Goal: Communication & Community: Answer question/provide support

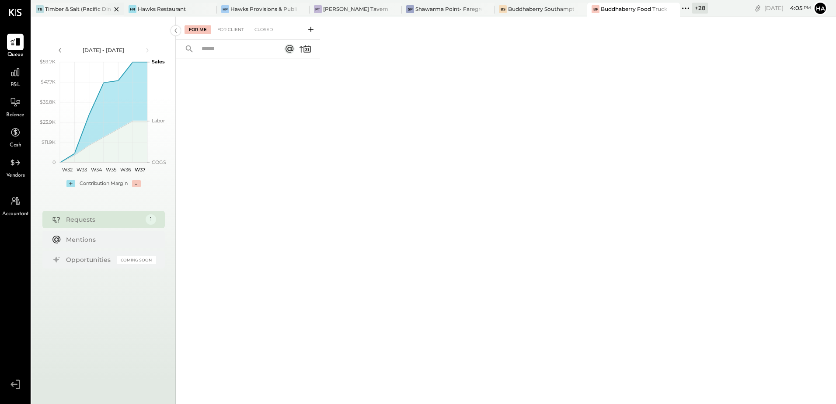
click at [59, 10] on div "Timber & Salt (Pacific Dining CA1 LLC)" at bounding box center [78, 8] width 66 height 7
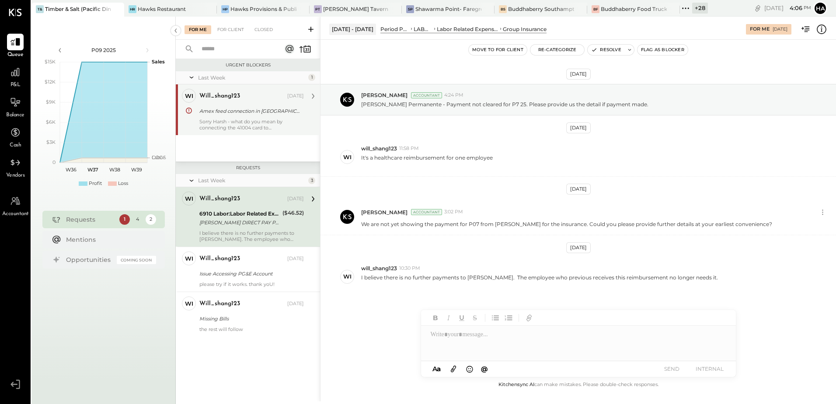
click at [267, 122] on div "Sorry Harsh - what do you mean by connecting the 41004 card to [GEOGRAPHIC_DATA…" at bounding box center [251, 125] width 105 height 12
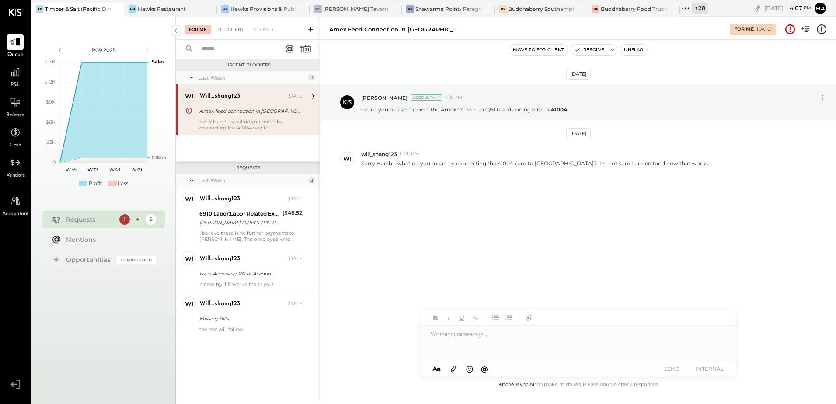
click at [475, 336] on div at bounding box center [578, 343] width 315 height 35
type input "****"
click at [489, 326] on span "will_shang123" at bounding box center [505, 325] width 69 height 8
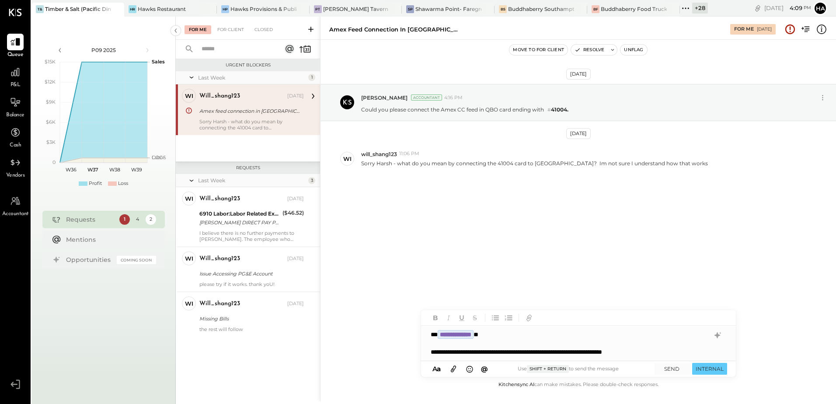
click at [673, 352] on div "**********" at bounding box center [570, 352] width 279 height 9
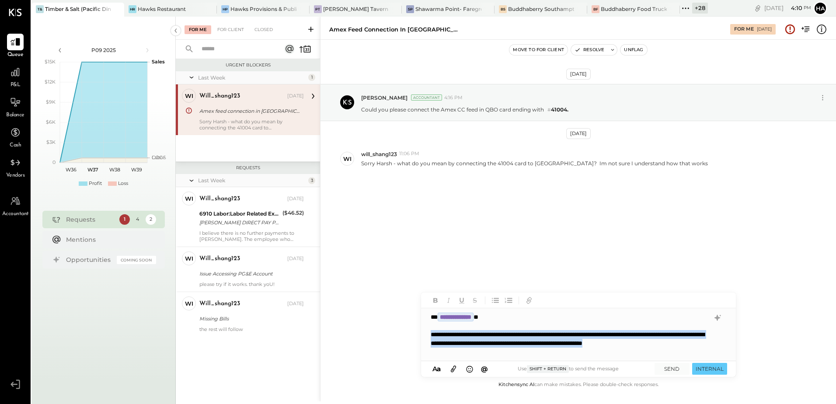
copy div "**********"
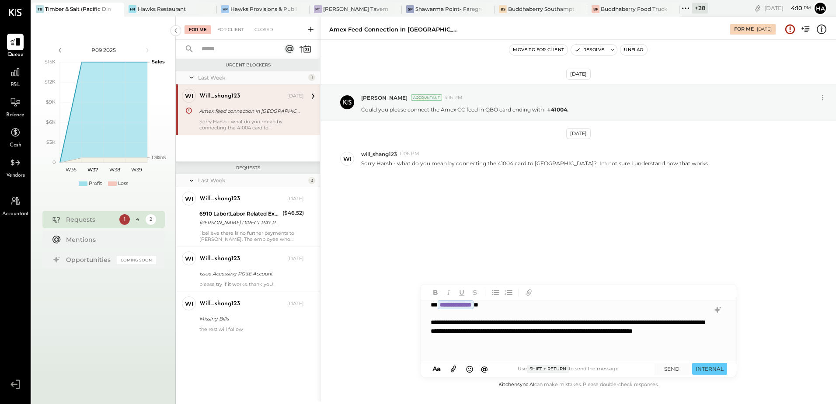
scroll to position [0, 0]
click at [675, 371] on button "SEND" at bounding box center [672, 369] width 35 height 12
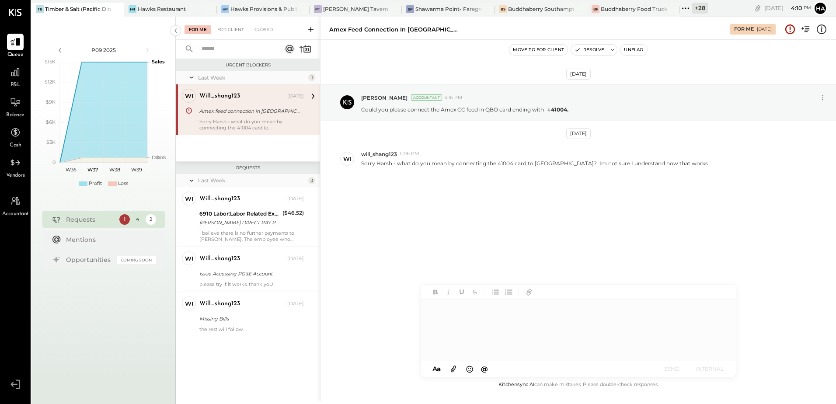
scroll to position [0, 0]
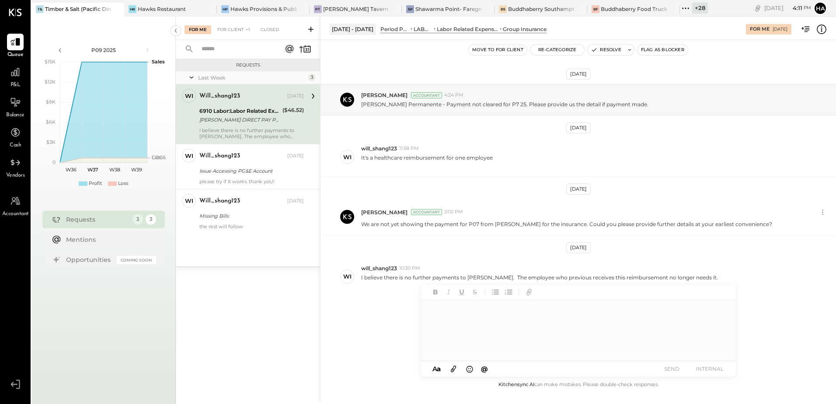
click at [225, 120] on div "[PERSON_NAME] DIRECT PAY PHONE [GEOGRAPHIC_DATA]" at bounding box center [239, 119] width 80 height 9
click at [471, 314] on div at bounding box center [578, 330] width 314 height 61
click at [489, 325] on span "will_shang123" at bounding box center [505, 325] width 69 height 8
click at [674, 368] on button "SEND" at bounding box center [672, 369] width 35 height 12
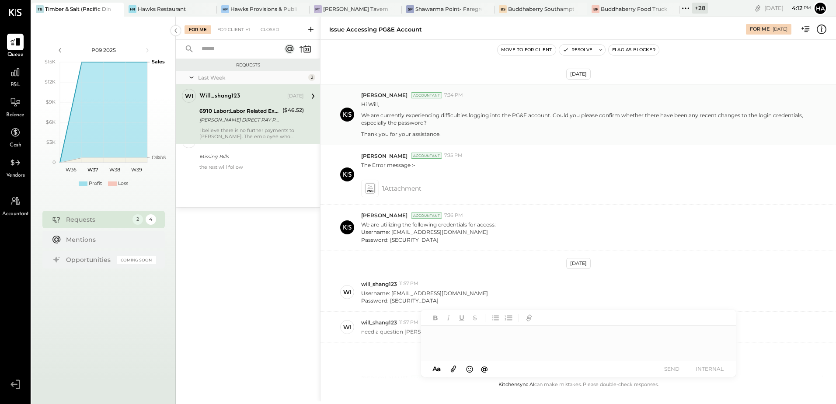
scroll to position [262, 0]
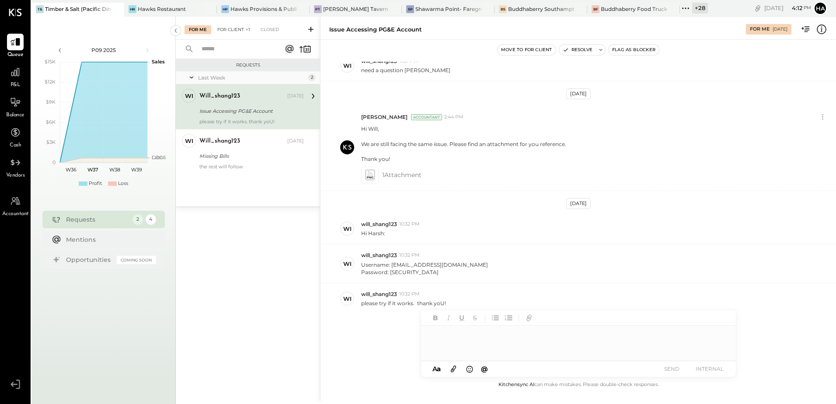
click at [231, 26] on div "For Client +1" at bounding box center [234, 29] width 42 height 9
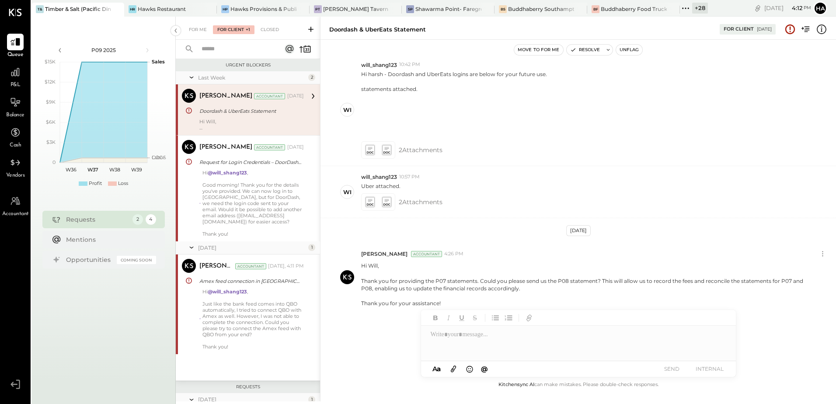
scroll to position [89, 0]
click at [253, 109] on div "Doordash & UberEats Statement" at bounding box center [250, 111] width 102 height 9
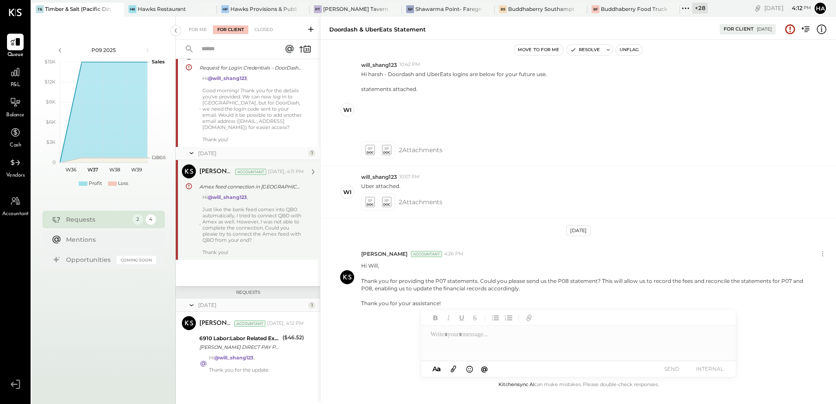
scroll to position [95, 0]
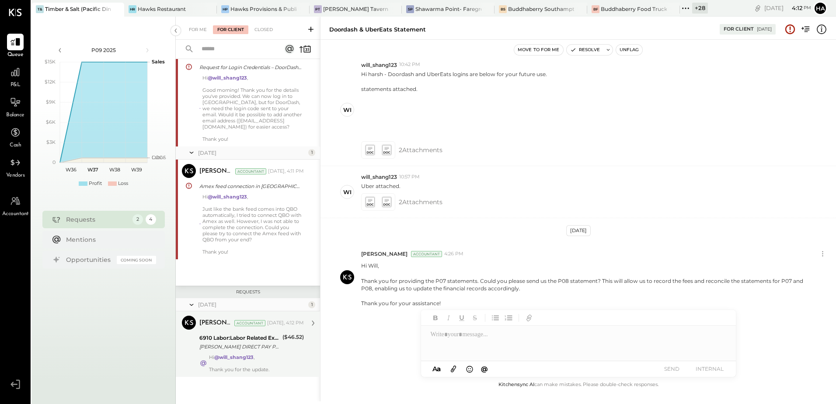
click at [240, 344] on div "[PERSON_NAME] DIRECT PAY PHONE [GEOGRAPHIC_DATA]" at bounding box center [239, 347] width 80 height 9
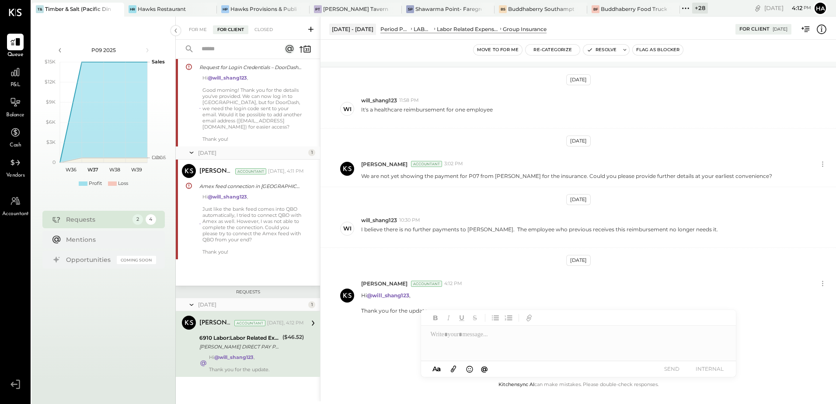
scroll to position [56, 0]
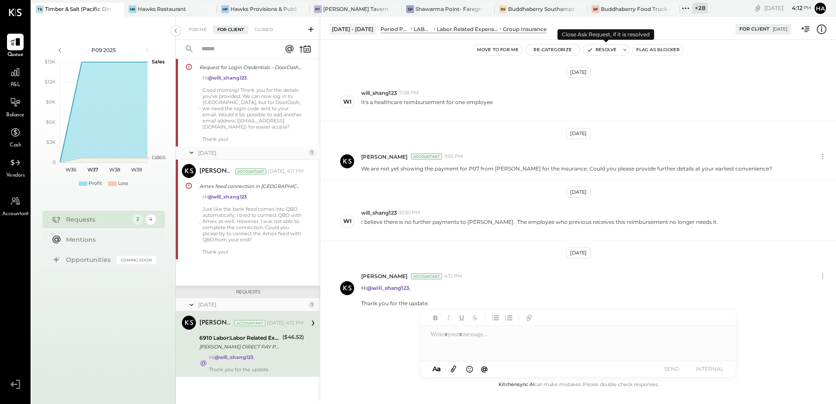
click at [613, 50] on button "Resolve" at bounding box center [602, 50] width 37 height 10
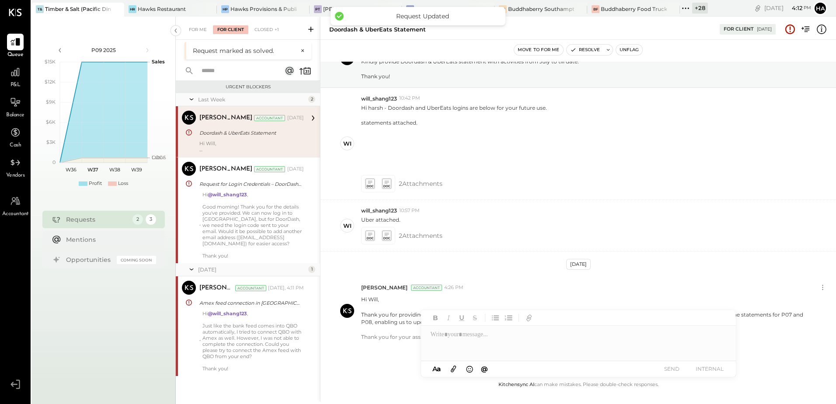
scroll to position [89, 0]
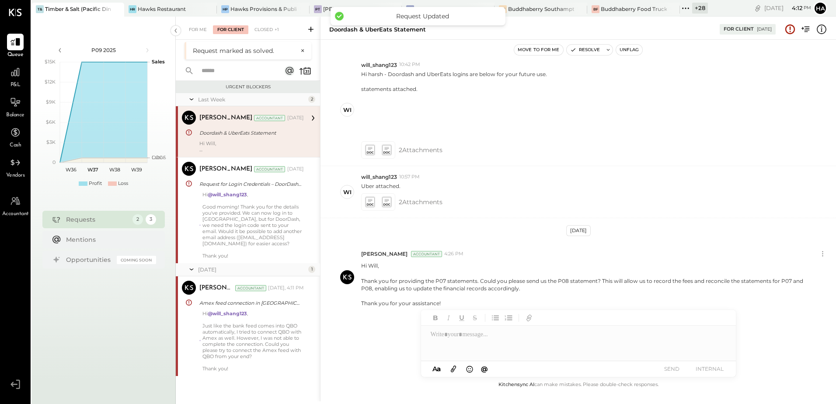
click at [275, 141] on p "Hi [PERSON_NAME], Thank you for providing the P07 statements. Could you please …" at bounding box center [251, 146] width 105 height 12
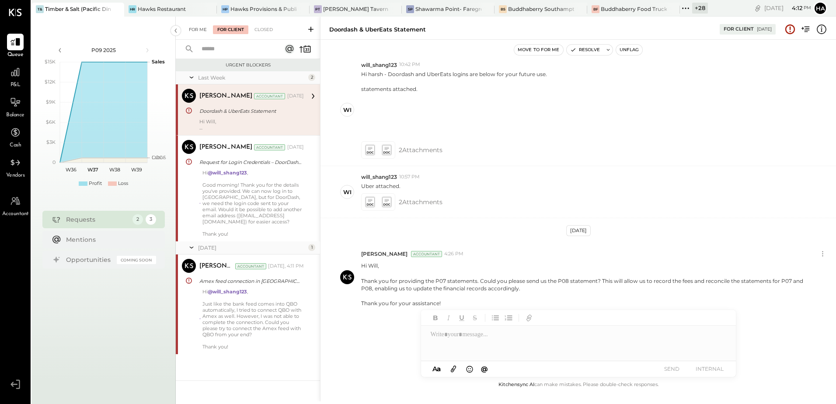
click at [194, 31] on div "For Me" at bounding box center [198, 29] width 27 height 9
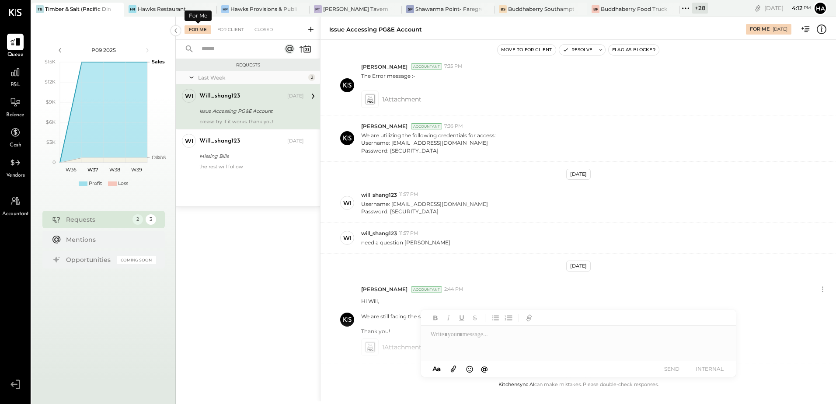
scroll to position [262, 0]
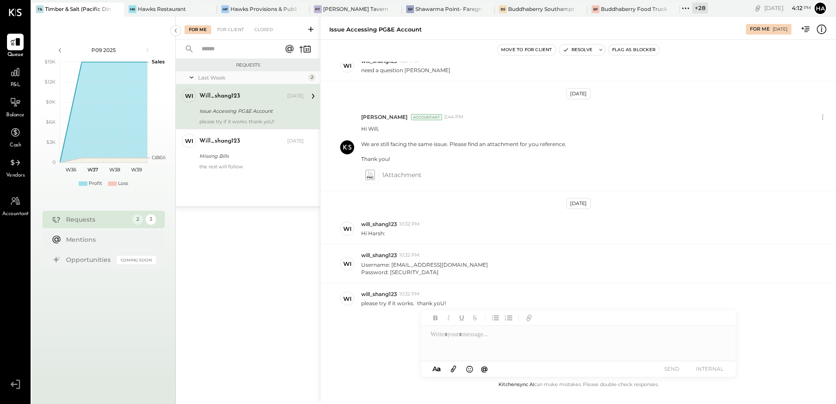
click at [244, 106] on div "Issue Accessing PG&E Account" at bounding box center [250, 111] width 102 height 10
click at [373, 176] on icon at bounding box center [369, 175] width 9 height 10
drag, startPoint x: 391, startPoint y: 265, endPoint x: 468, endPoint y: 265, distance: 77.0
click at [468, 265] on div "Username: [EMAIL_ADDRESS][DOMAIN_NAME] Password: [SECURITY_DATA]" at bounding box center [595, 267] width 468 height 17
copy p "[EMAIL_ADDRESS][DOMAIN_NAME]"
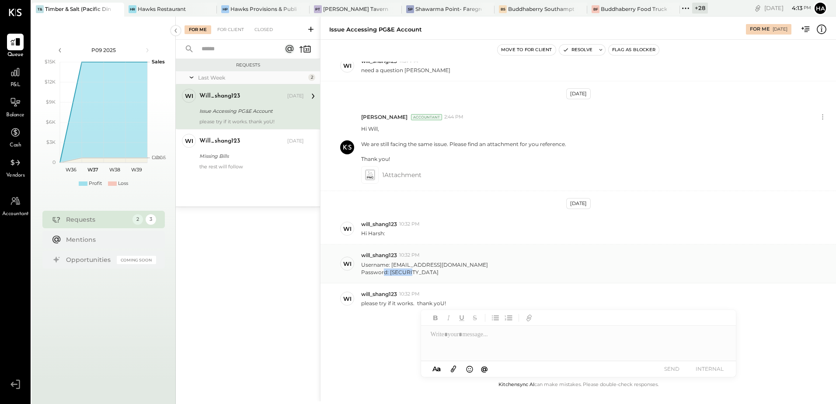
drag, startPoint x: 390, startPoint y: 272, endPoint x: 427, endPoint y: 276, distance: 37.0
click at [427, 276] on p "Username: [EMAIL_ADDRESS][DOMAIN_NAME] Password: [SECURITY_DATA]" at bounding box center [424, 268] width 127 height 15
copy p "QWEasd123?"
click at [486, 336] on div at bounding box center [578, 343] width 315 height 35
click at [493, 329] on span "will_shang123" at bounding box center [505, 325] width 69 height 8
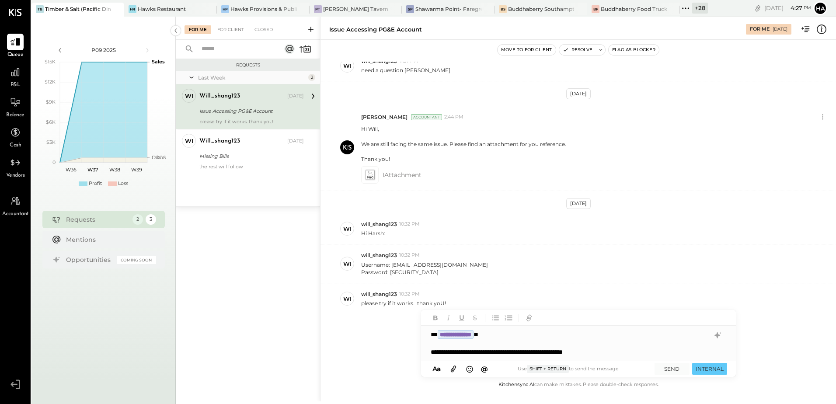
click at [623, 355] on div "**********" at bounding box center [570, 352] width 279 height 9
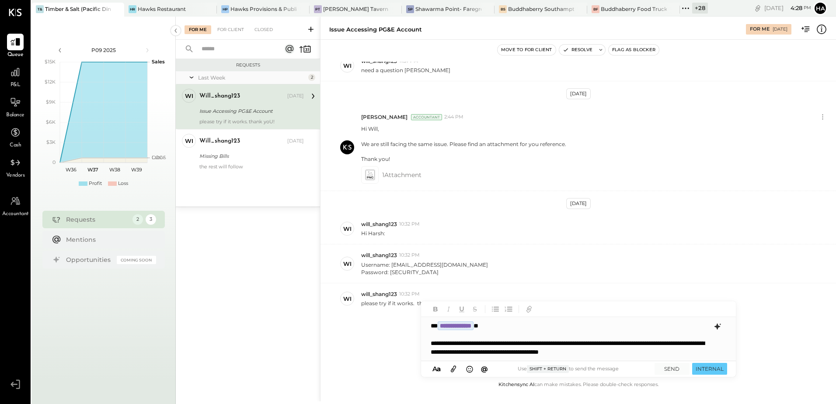
click at [718, 329] on icon at bounding box center [718, 327] width 10 height 10
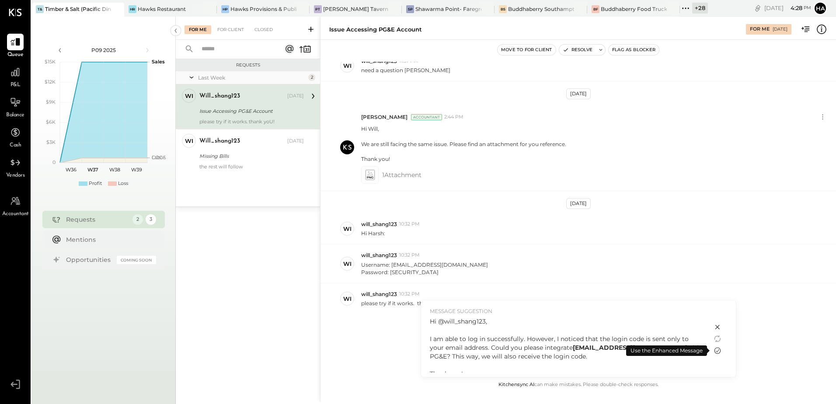
click at [720, 351] on icon at bounding box center [718, 351] width 10 height 10
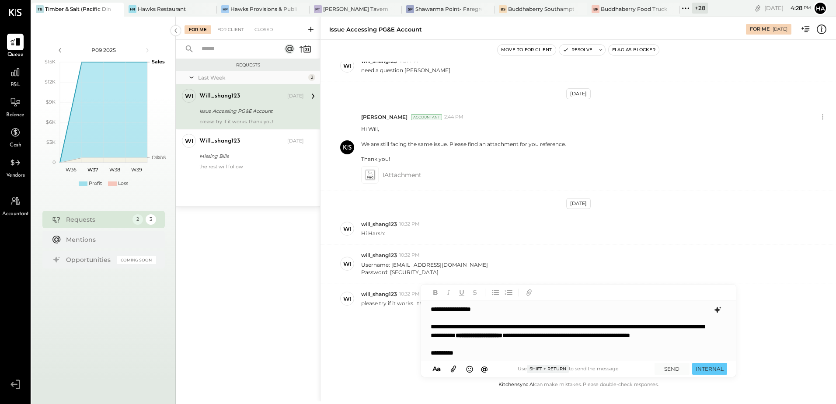
click at [556, 326] on div "**********" at bounding box center [578, 331] width 314 height 61
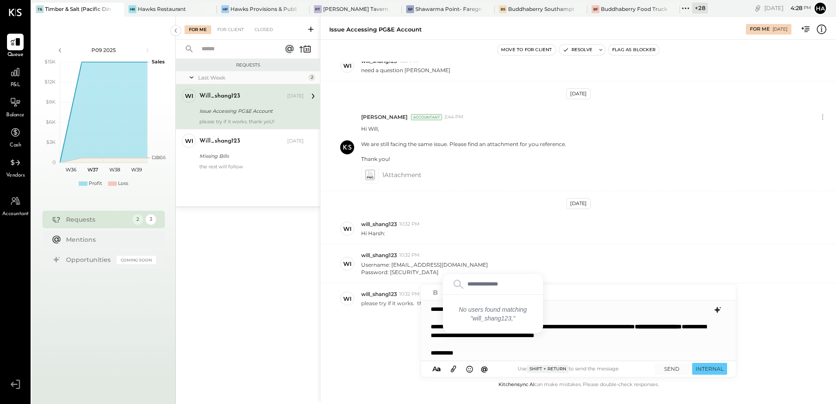
click at [603, 345] on div "**********" at bounding box center [578, 331] width 314 height 61
click at [587, 332] on div "**********" at bounding box center [578, 331] width 314 height 61
click at [434, 312] on div "**********" at bounding box center [578, 331] width 314 height 61
type input "*"
click at [506, 323] on span "will_shang123" at bounding box center [505, 325] width 69 height 8
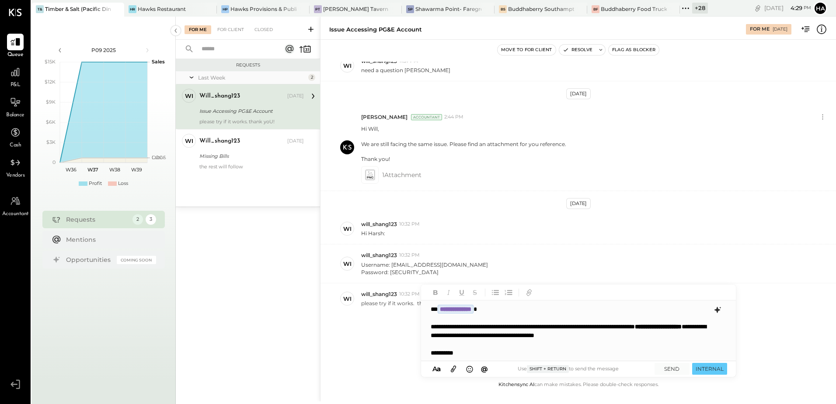
click at [486, 348] on div "**********" at bounding box center [578, 331] width 314 height 61
click at [676, 371] on button "SEND" at bounding box center [672, 369] width 35 height 12
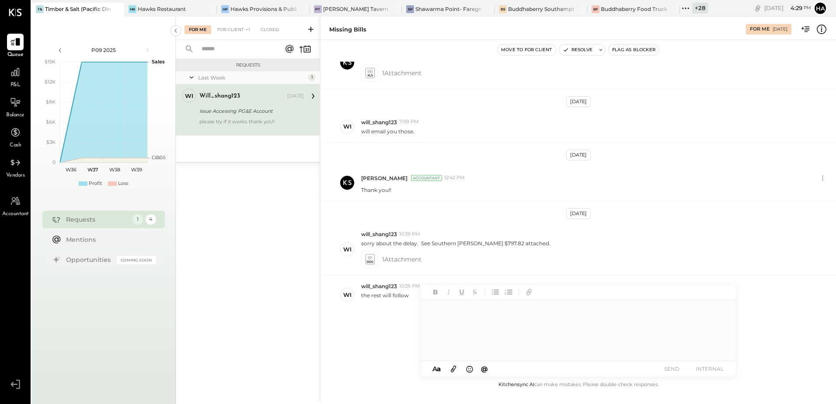
scroll to position [79, 0]
click at [222, 101] on div "will_shang123 [DATE]" at bounding box center [251, 96] width 105 height 12
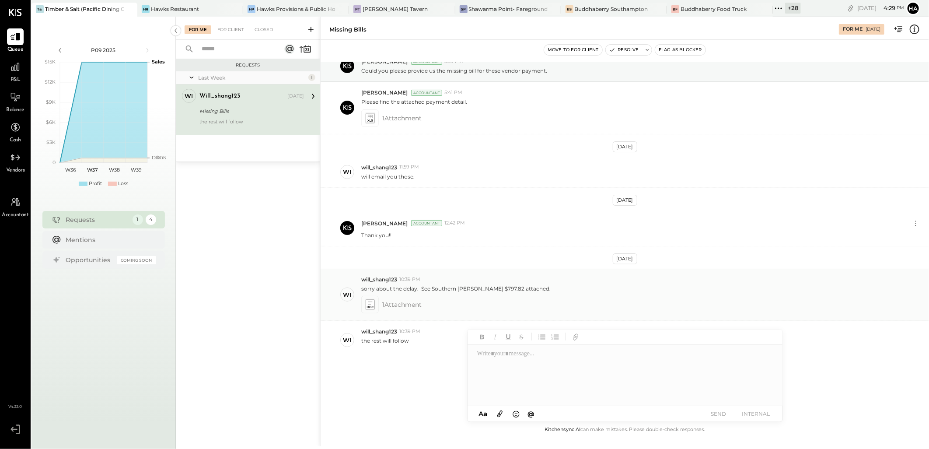
click at [372, 303] on icon at bounding box center [369, 305] width 9 height 10
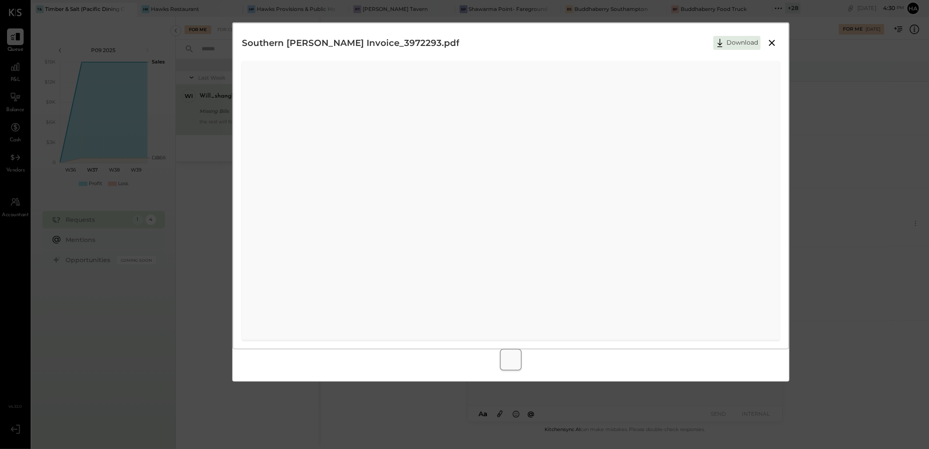
click at [773, 44] on icon at bounding box center [772, 43] width 6 height 6
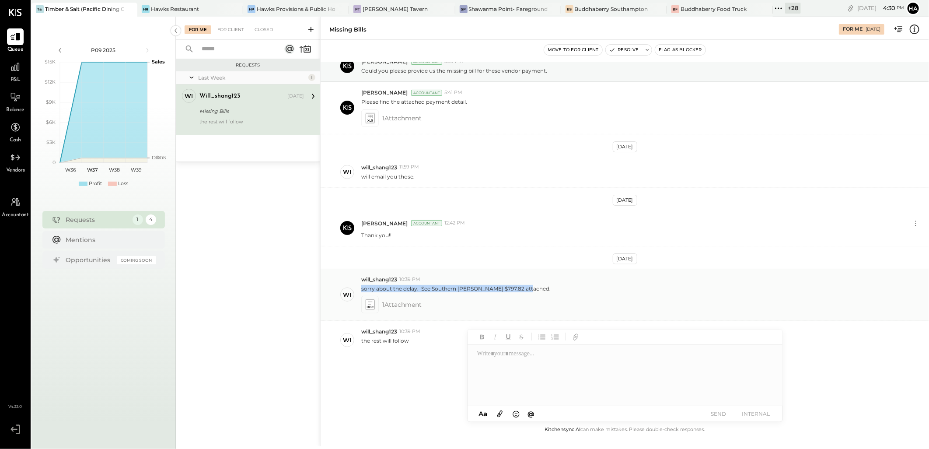
drag, startPoint x: 360, startPoint y: 289, endPoint x: 521, endPoint y: 286, distance: 161.9
click at [521, 286] on div "wi will_shang123 10:39 PM sorry about the delay. See Southern [PERSON_NAME] $79…" at bounding box center [625, 295] width 608 height 52
copy p "sorry about the delay. See Southern [PERSON_NAME] $797.82 attached."
click at [513, 359] on div at bounding box center [625, 375] width 315 height 61
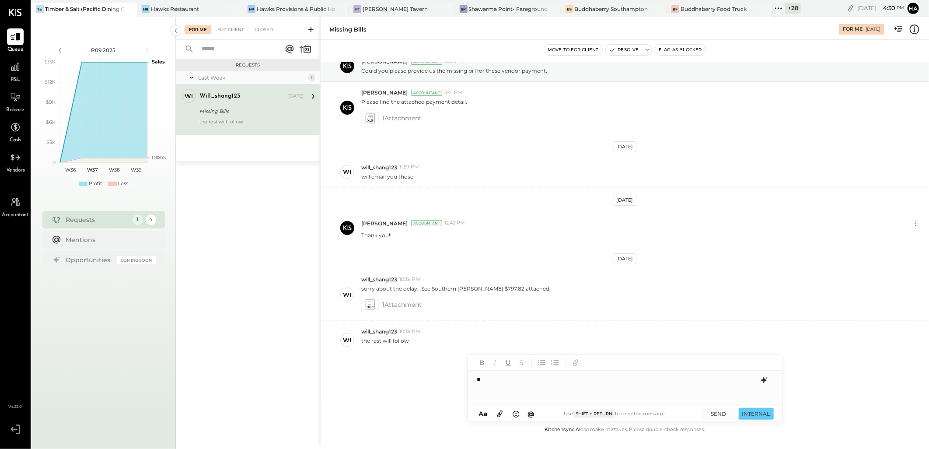
scroll to position [0, 0]
type input "****"
click at [536, 371] on span "will_shang123" at bounding box center [551, 369] width 69 height 8
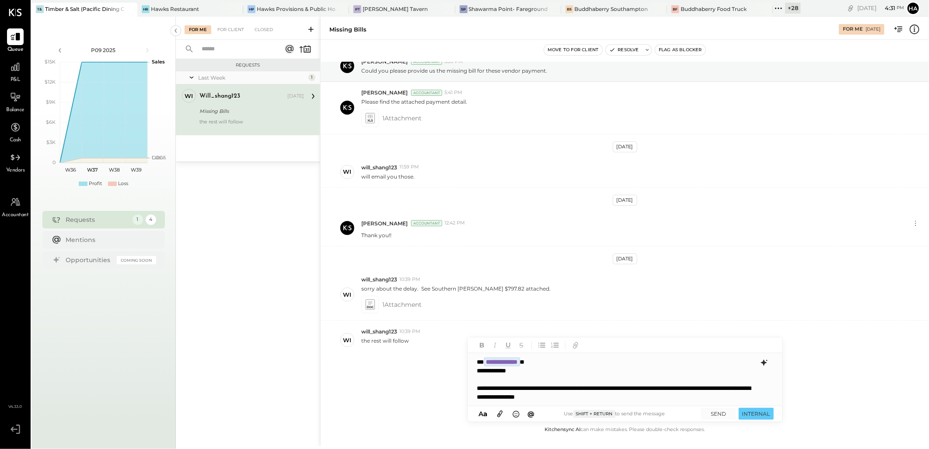
click at [550, 389] on div "**********" at bounding box center [616, 392] width 279 height 17
click at [658, 399] on div "**********" at bounding box center [616, 392] width 279 height 17
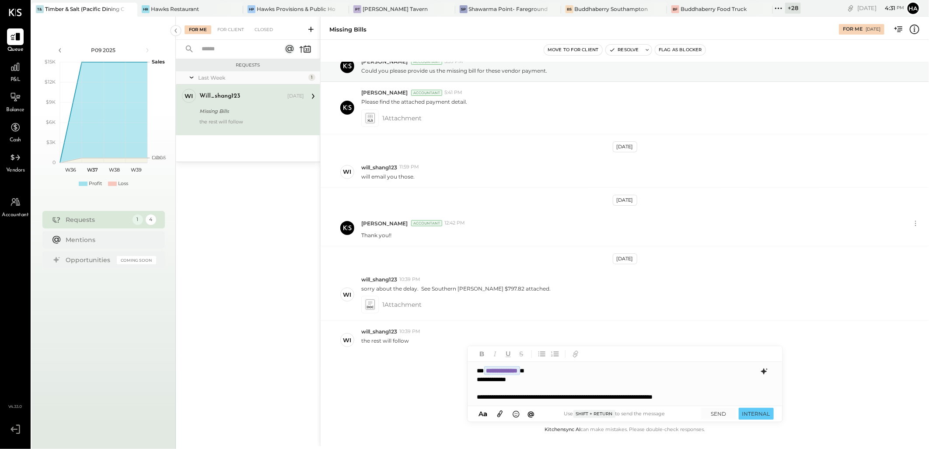
click at [528, 397] on div "**********" at bounding box center [616, 396] width 279 height 9
click at [600, 404] on div "**********" at bounding box center [625, 384] width 315 height 44
click at [719, 404] on button "SEND" at bounding box center [718, 414] width 35 height 12
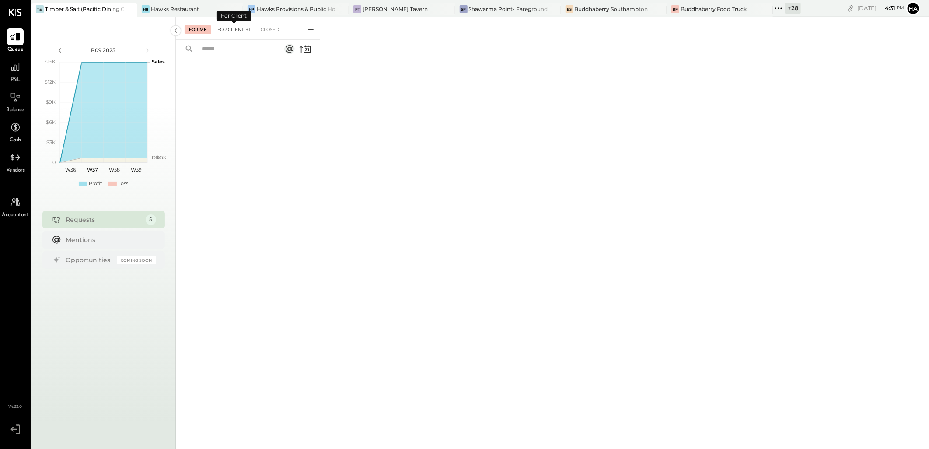
click at [234, 30] on div "For Client +1" at bounding box center [234, 29] width 42 height 9
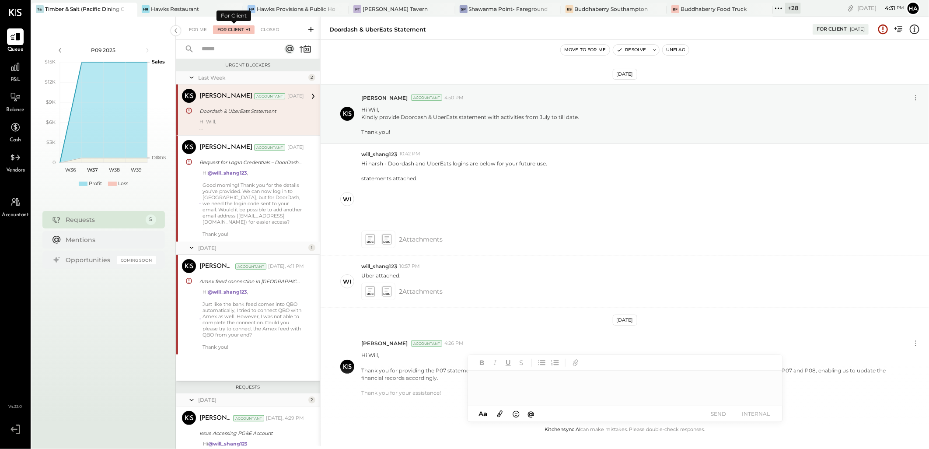
scroll to position [44, 0]
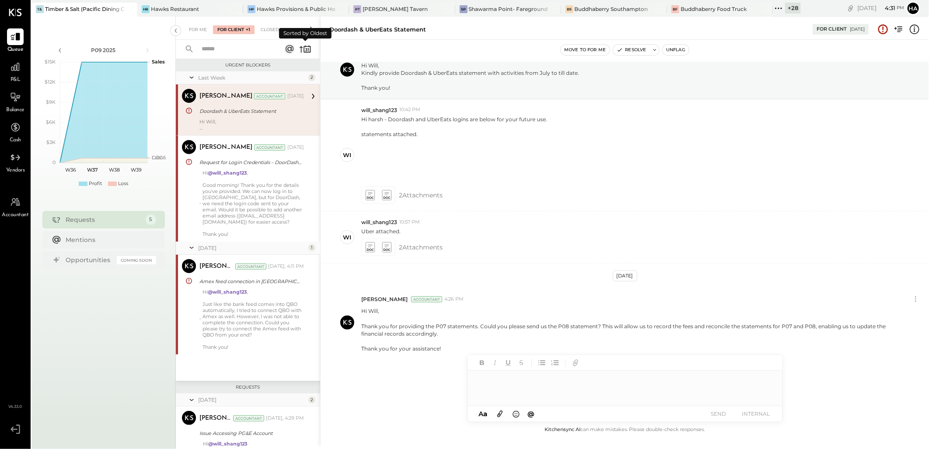
click at [302, 49] on icon at bounding box center [305, 49] width 12 height 12
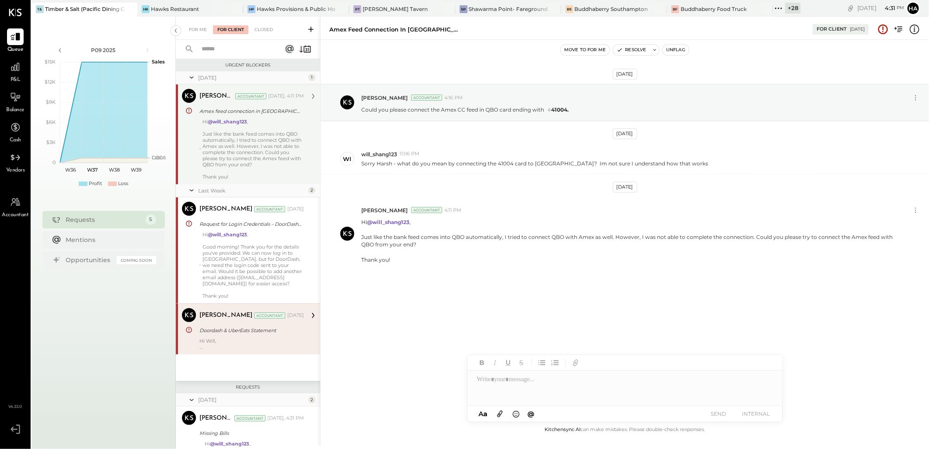
click at [270, 140] on div "Just like the bank feed comes into QBO automatically, I tried to connect QBO wi…" at bounding box center [253, 149] width 101 height 37
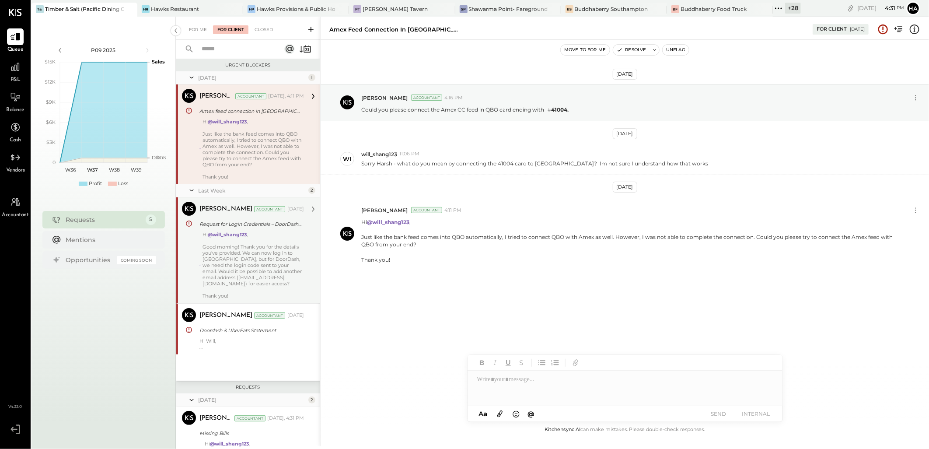
click at [264, 257] on div "Hi @will_shang123 , Good morning! Thank you for the details you've provided. We…" at bounding box center [253, 264] width 101 height 67
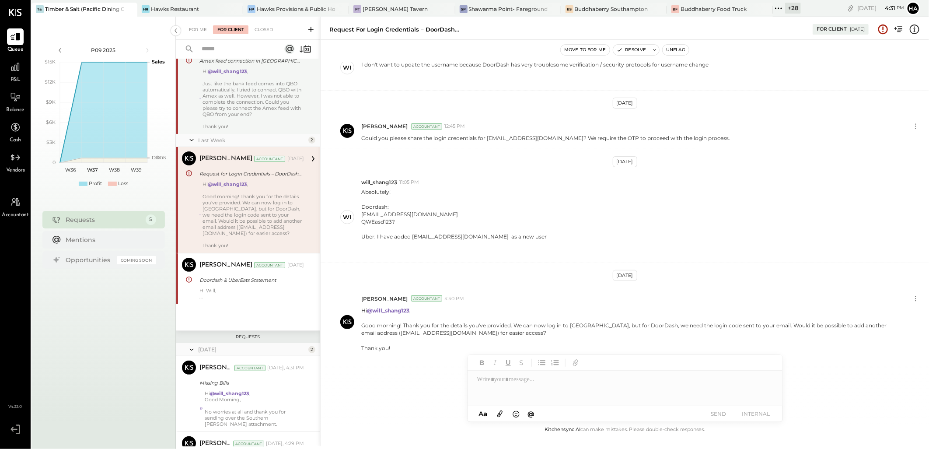
scroll to position [97, 0]
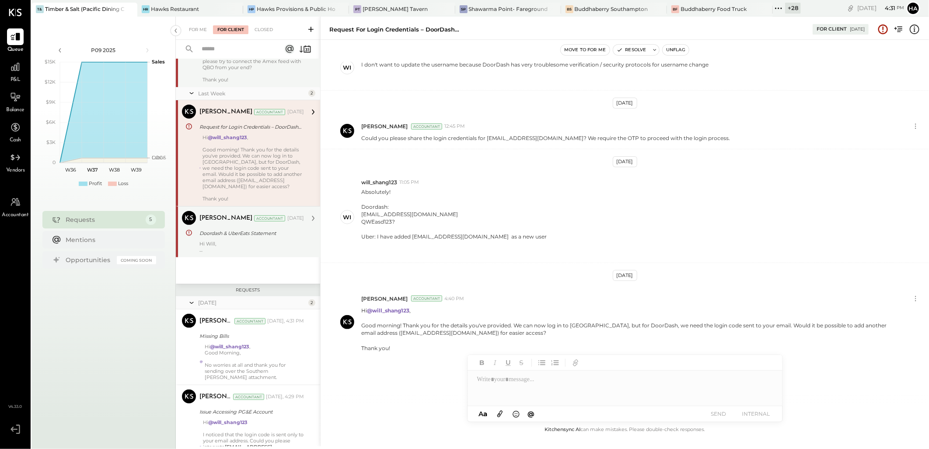
click at [248, 234] on div "Doordash & UberEats Statement" at bounding box center [250, 233] width 102 height 9
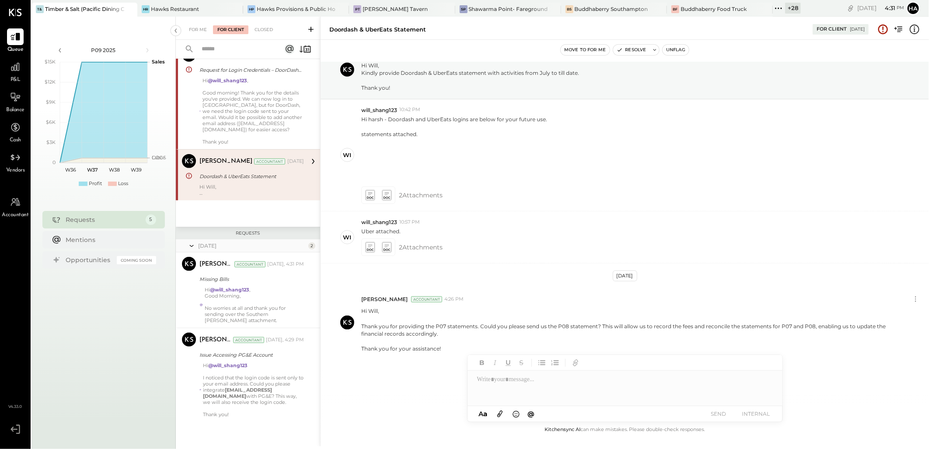
scroll to position [155, 0]
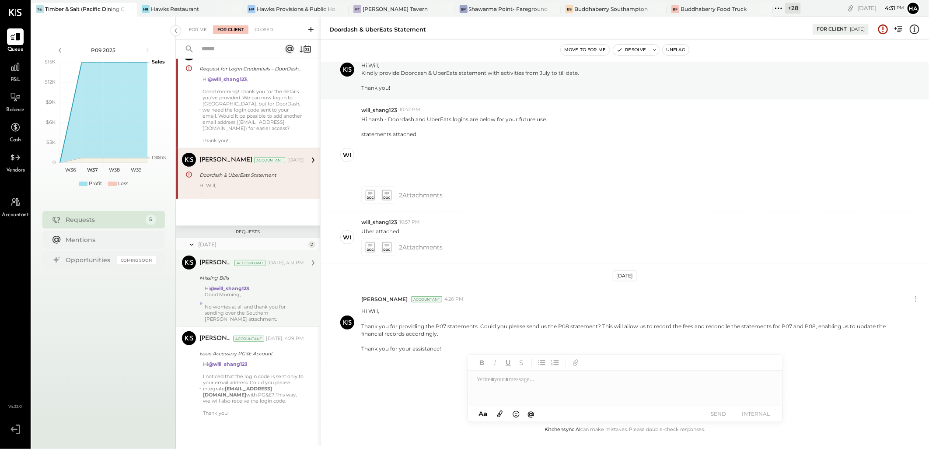
click at [259, 275] on div "Missing Bills" at bounding box center [250, 277] width 102 height 9
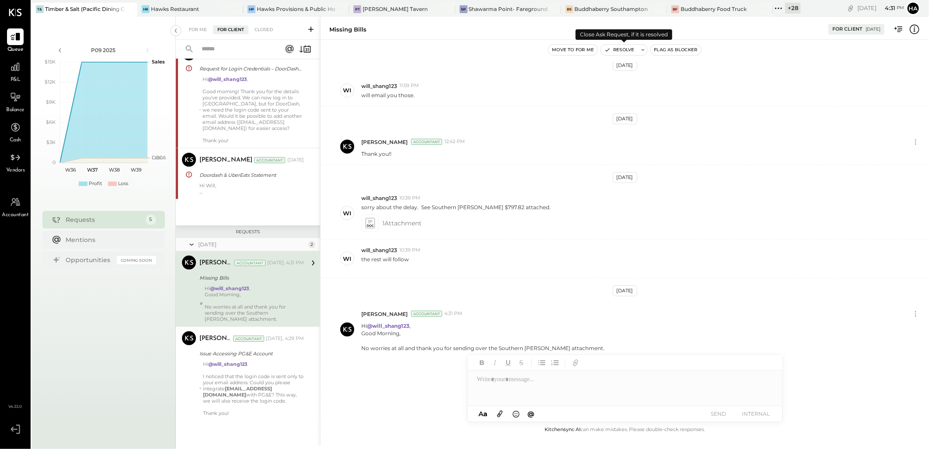
click at [614, 49] on button "Resolve" at bounding box center [619, 50] width 37 height 10
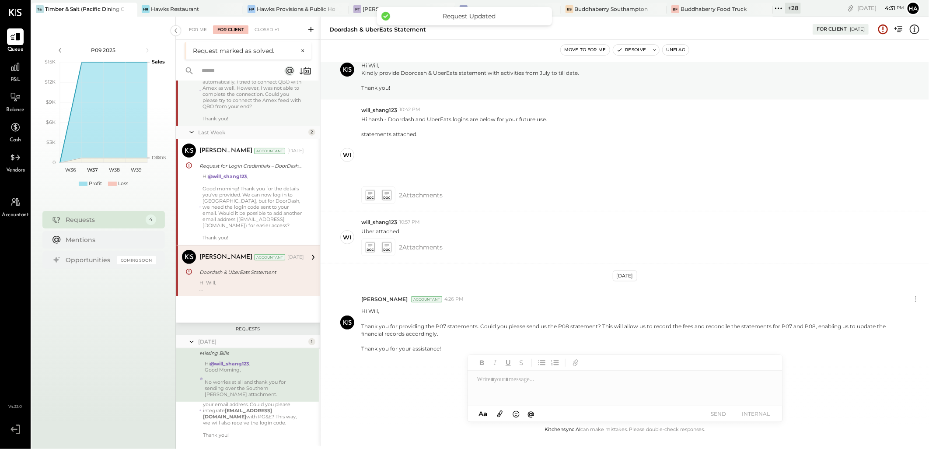
scroll to position [76, 0]
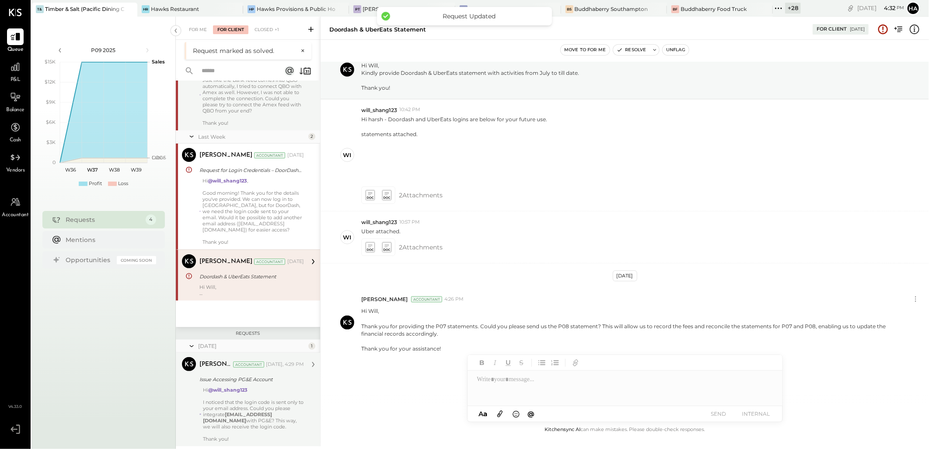
click at [250, 398] on div "Hi @will_shang123 I noticed that the login code is sent only to your email addr…" at bounding box center [253, 414] width 101 height 55
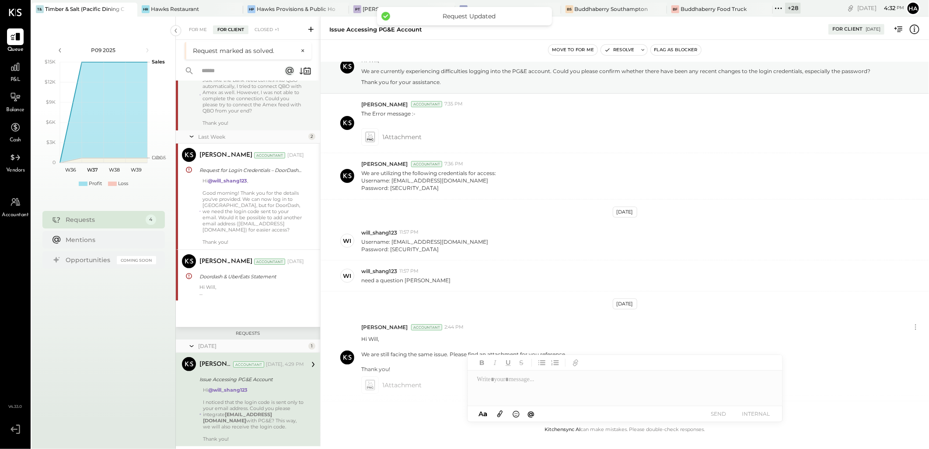
scroll to position [298, 0]
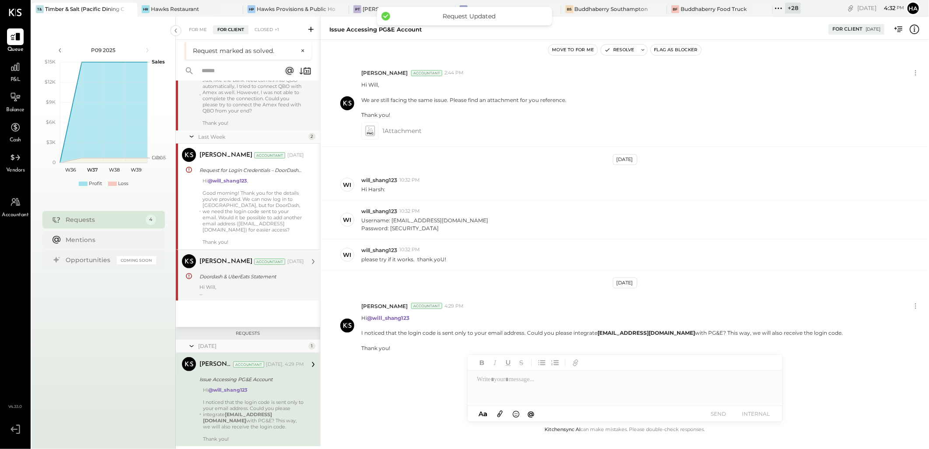
click at [233, 284] on p "Hi [PERSON_NAME], Thank you for providing the P07 statements. Could you please …" at bounding box center [251, 290] width 105 height 12
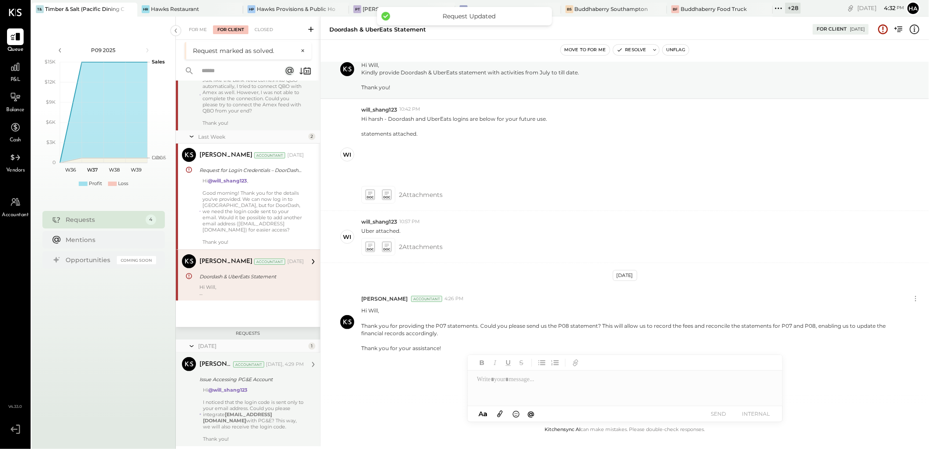
scroll to position [44, 0]
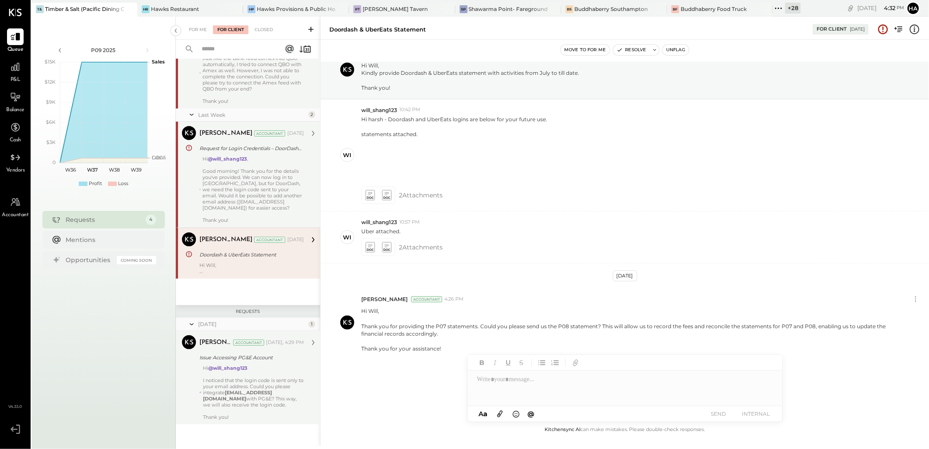
click at [259, 185] on div "Hi @will_shang123 , Good morning! Thank you for the details you've provided. We…" at bounding box center [253, 189] width 101 height 67
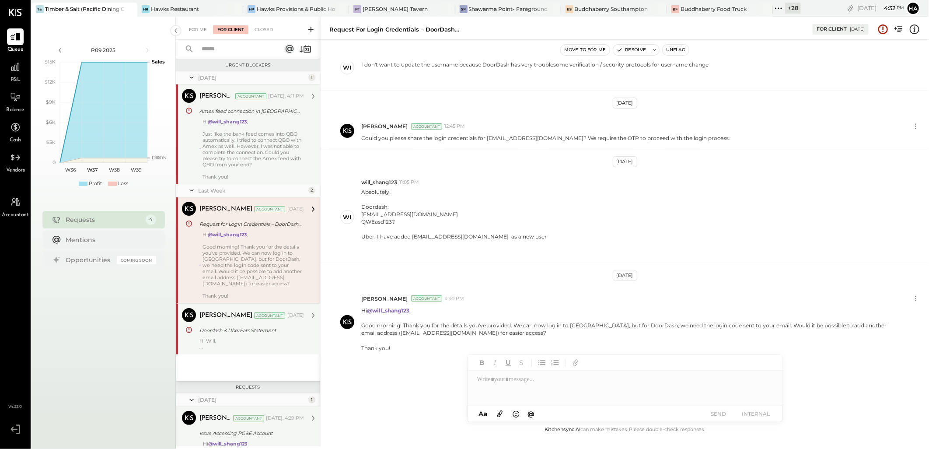
click at [256, 135] on div "Just like the bank feed comes into QBO automatically, I tried to connect QBO wi…" at bounding box center [253, 149] width 101 height 37
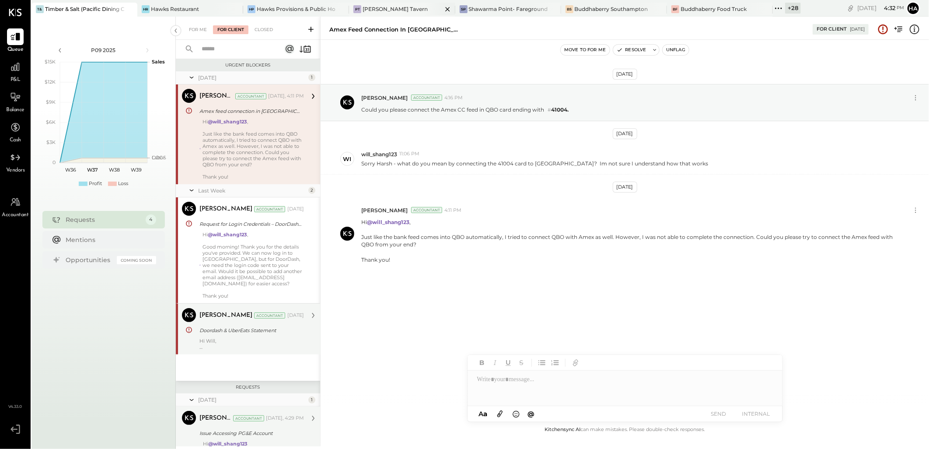
click at [403, 7] on div "PT [PERSON_NAME] Tavern" at bounding box center [395, 9] width 93 height 8
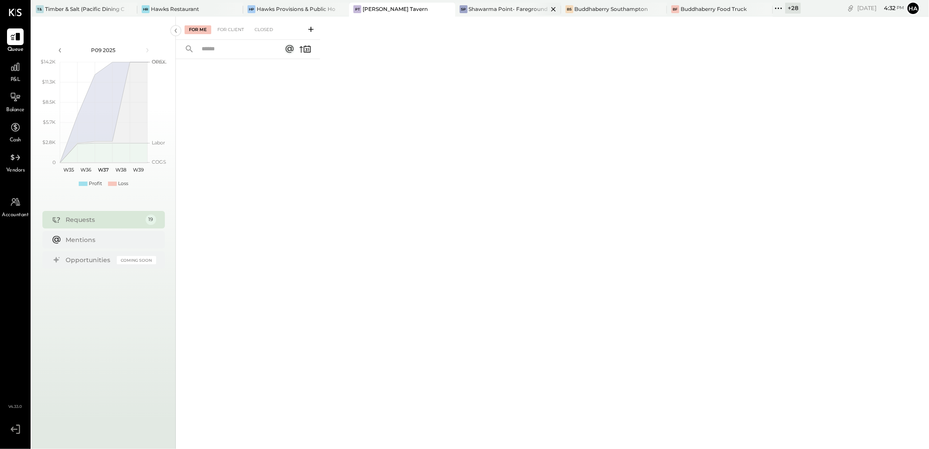
click at [495, 10] on div "Shawarma Point- Fareground" at bounding box center [508, 8] width 79 height 7
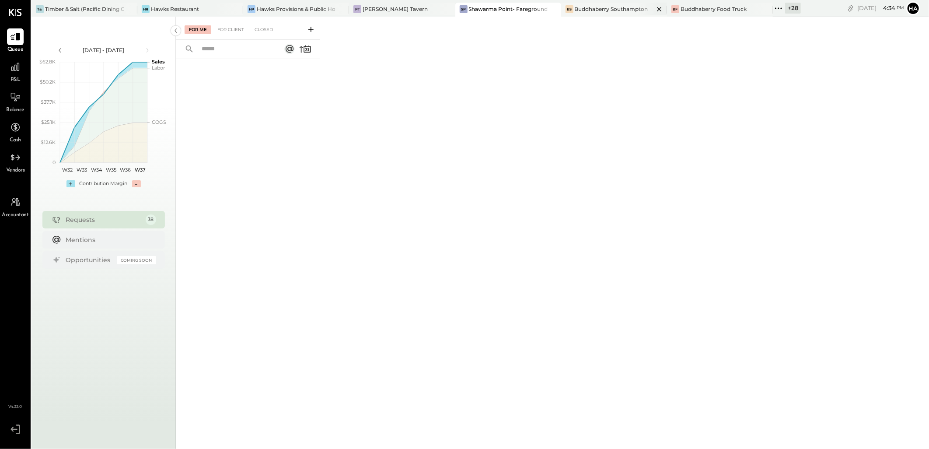
click at [583, 9] on div "Buddhaberry Southampton" at bounding box center [611, 8] width 73 height 7
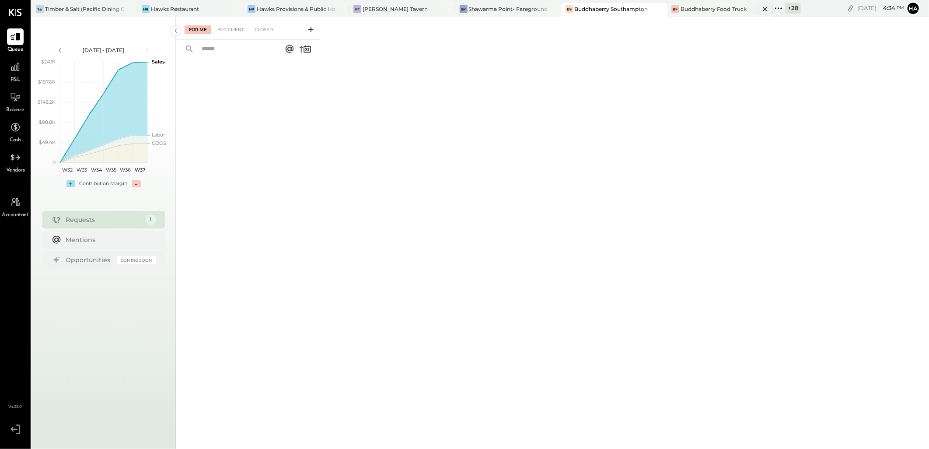
click at [699, 7] on div "Buddhaberry Food Truck" at bounding box center [714, 8] width 66 height 7
click at [785, 9] on div "+ 28" at bounding box center [793, 8] width 16 height 11
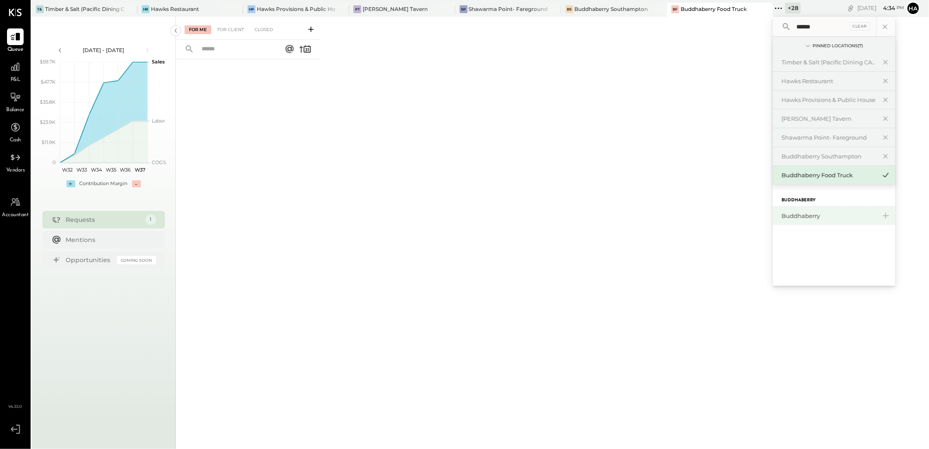
type input "******"
click at [794, 220] on div "Buddhaberry" at bounding box center [834, 215] width 122 height 18
click at [791, 215] on div "Buddhaberry" at bounding box center [829, 216] width 94 height 8
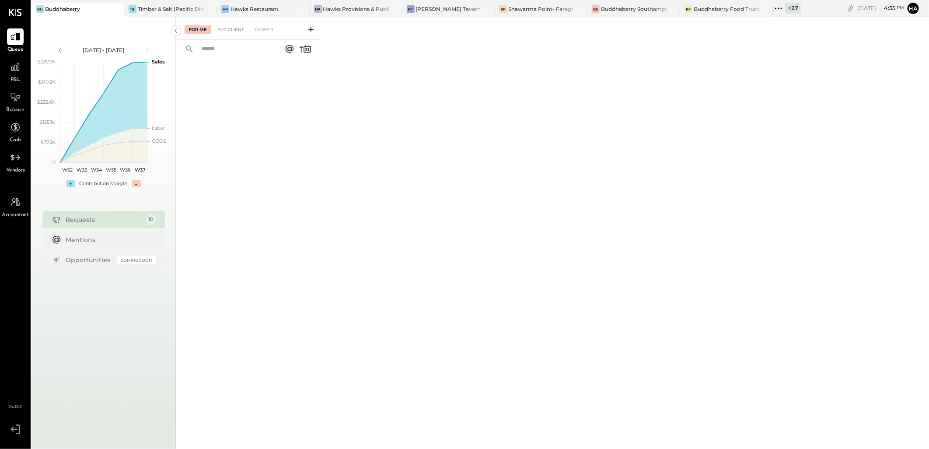
drag, startPoint x: 437, startPoint y: 218, endPoint x: 430, endPoint y: 218, distance: 6.1
click at [437, 218] on div "For Me For Client Closed" at bounding box center [552, 232] width 753 height 430
